Goal: Navigation & Orientation: Understand site structure

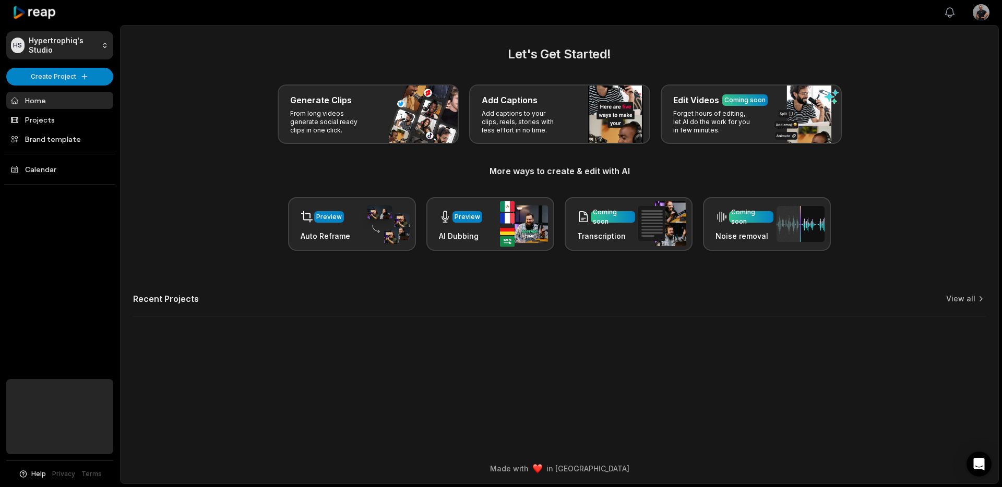
click at [948, 16] on icon "button" at bounding box center [949, 12] width 13 height 13
click at [978, 16] on html "HS Hypertrophiq's Studio Create Project Home Projects Brand template Calendar H…" at bounding box center [501, 243] width 1002 height 487
click at [938, 176] on html "HS Hypertrophiq's Studio Create Project Home Projects Brand template Calendar H…" at bounding box center [501, 243] width 1002 height 487
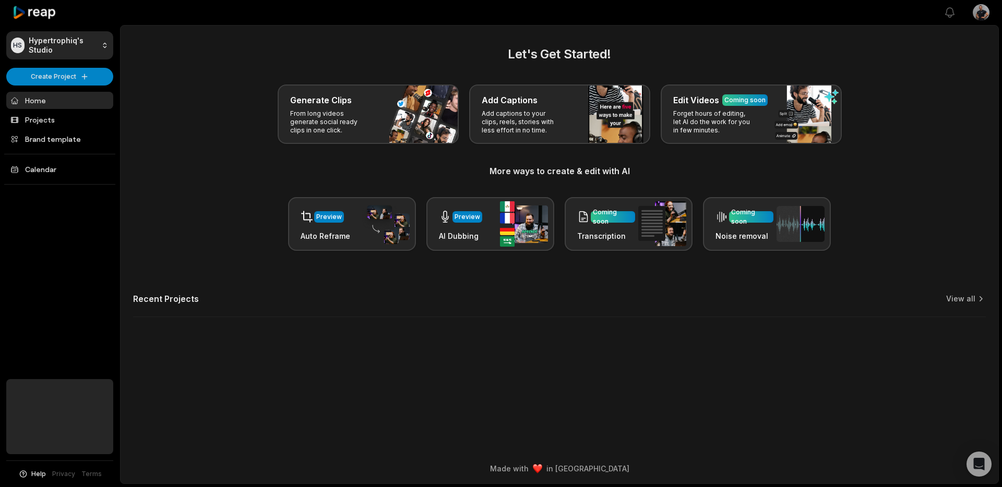
click at [221, 120] on div "Generate Clips From long videos generate social ready clips in one click. Add C…" at bounding box center [559, 114] width 852 height 59
click at [180, 111] on div "Generate Clips From long videos generate social ready clips in one click. Add C…" at bounding box center [559, 114] width 852 height 59
click at [229, 139] on div "Generate Clips From long videos generate social ready clips in one click. Add C…" at bounding box center [559, 114] width 852 height 59
click at [746, 362] on main "Let's Get Started! Generate Clips From long videos generate social ready clips …" at bounding box center [560, 240] width 878 height 428
click at [210, 203] on div "Preview Auto Reframe Preview AI Dubbing Coming soon Transcription Coming soon N…" at bounding box center [559, 224] width 852 height 54
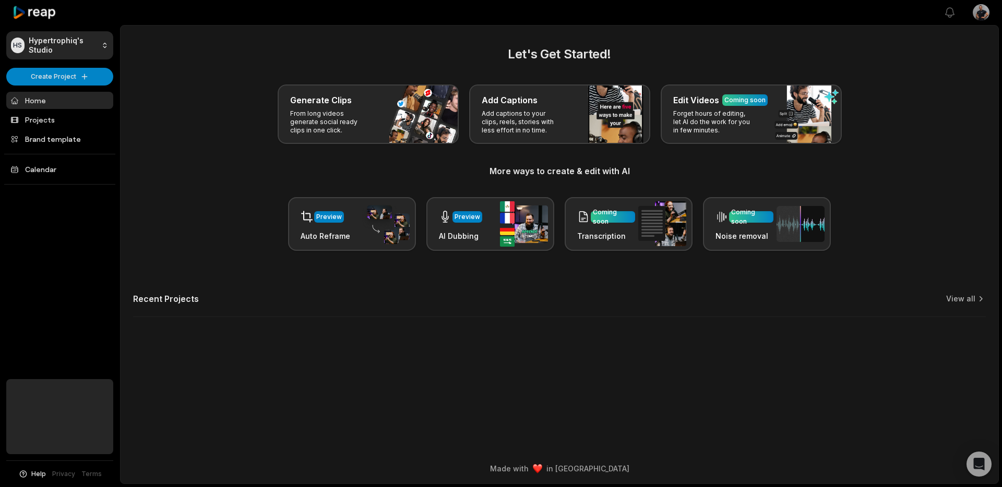
click at [900, 157] on div "Let's Get Started! Generate Clips From long videos generate social ready clips …" at bounding box center [559, 148] width 852 height 206
click at [974, 14] on html "HS Hypertrophiq's Studio Create Project Home Projects Brand template Calendar H…" at bounding box center [501, 243] width 1002 height 487
click at [938, 134] on html "HS Hypertrophiq's Studio Create Project Home Projects Brand template Calendar H…" at bounding box center [501, 243] width 1002 height 487
click at [979, 8] on html "HS Hypertrophiq's Studio Create Project Home Projects Brand template Calendar H…" at bounding box center [501, 243] width 1002 height 487
click at [927, 66] on span "Settings" at bounding box center [928, 64] width 28 height 11
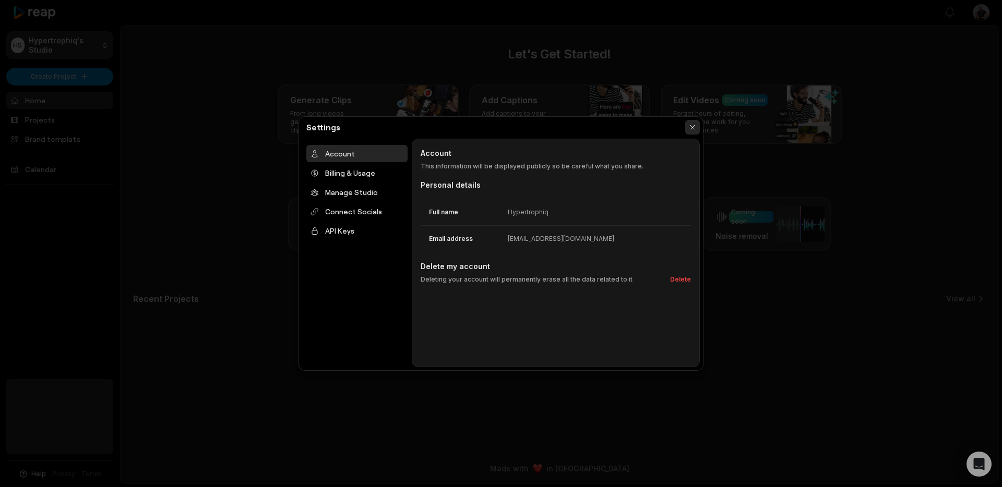
click at [690, 126] on button "button" at bounding box center [692, 127] width 15 height 15
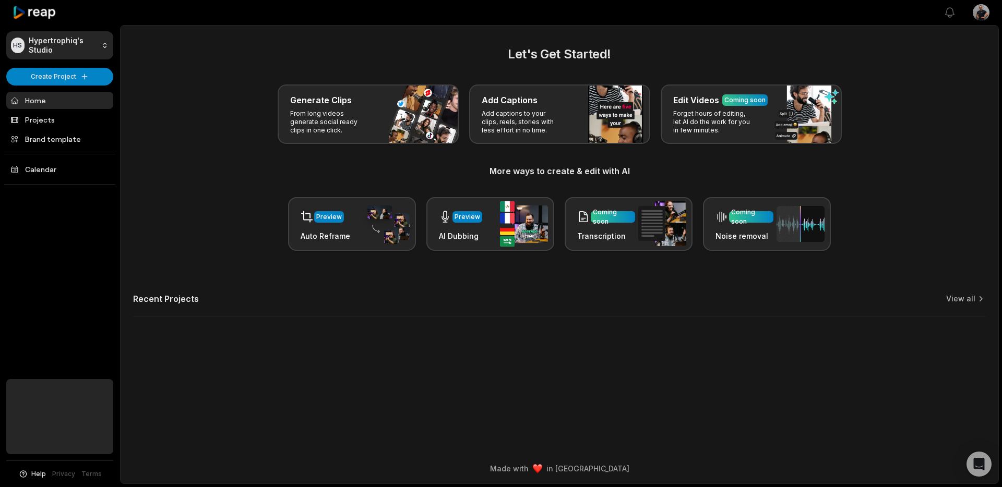
click at [979, 14] on html "HS Hypertrophiq's Studio Create Project Home Projects Brand template Calendar H…" at bounding box center [501, 243] width 1002 height 487
click at [921, 138] on html "HS Hypertrophiq's Studio Create Project Home Projects Brand template Calendar H…" at bounding box center [501, 243] width 1002 height 487
click at [811, 39] on main "Let's Get Started! Generate Clips From long videos generate social ready clips …" at bounding box center [560, 240] width 878 height 428
click at [929, 43] on main "Let's Get Started! Generate Clips From long videos generate social ready clips …" at bounding box center [560, 240] width 878 height 428
click at [910, 54] on h2 "Let's Get Started!" at bounding box center [559, 54] width 852 height 19
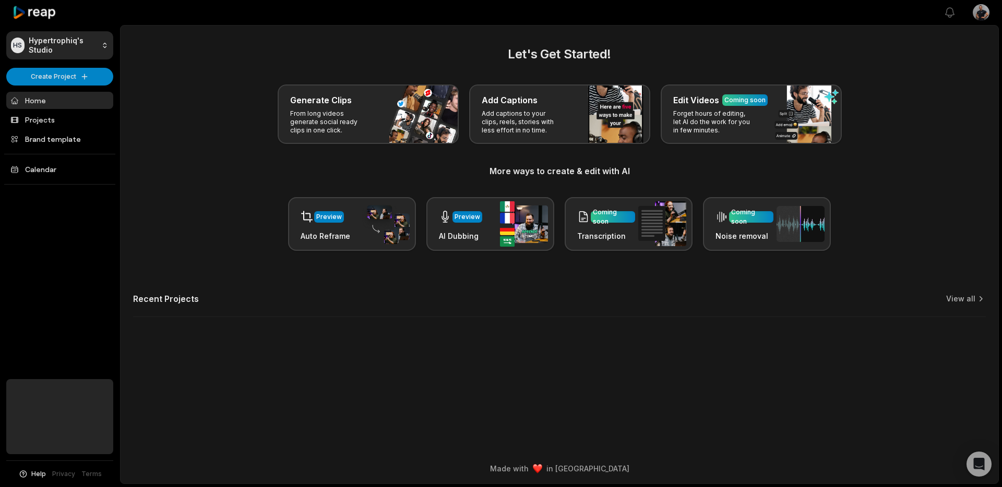
click at [943, 77] on div "Let's Get Started! Generate Clips From long videos generate social ready clips …" at bounding box center [559, 148] width 852 height 206
